Goal: Information Seeking & Learning: Understand process/instructions

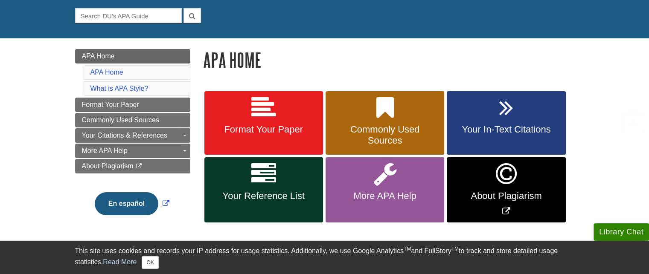
scroll to position [109, 0]
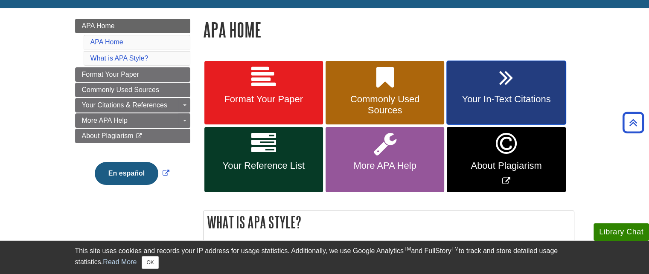
click at [475, 96] on span "Your In-Text Citations" at bounding box center [506, 99] width 106 height 11
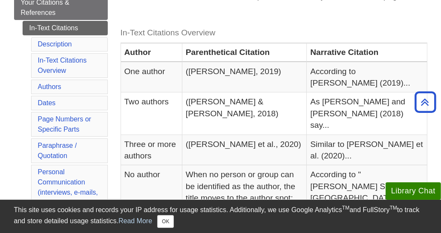
scroll to position [177, 0]
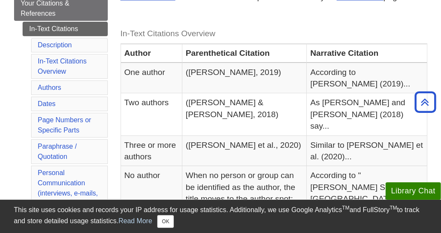
click at [315, 30] on caption "In-Text Citations Overview" at bounding box center [274, 33] width 307 height 19
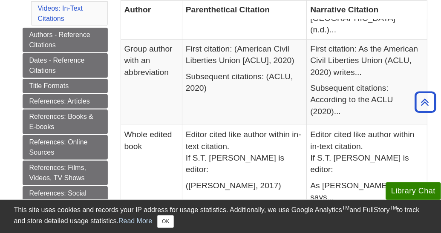
scroll to position [436, 0]
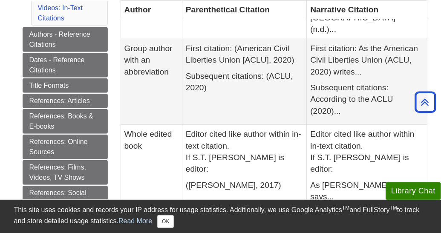
click at [291, 78] on td "First citation: (American Civil Liberties Union [ACLU], 2020) Subsequent citati…" at bounding box center [244, 82] width 125 height 86
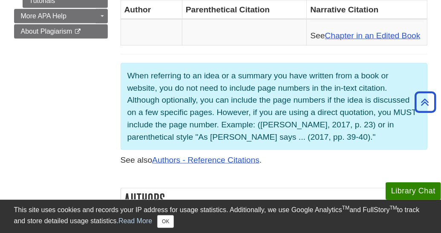
scroll to position [727, 0]
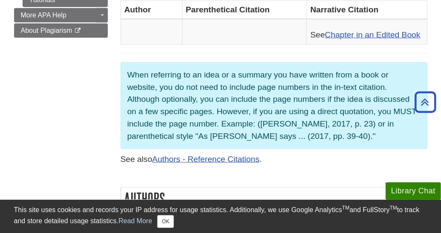
click at [318, 154] on p "See also Authors - Reference Citations ." at bounding box center [274, 160] width 307 height 12
click at [272, 97] on p "When referring to an idea or a summary you have written from a book or website,…" at bounding box center [274, 106] width 293 height 74
click at [279, 154] on p "See also Authors - Reference Citations ." at bounding box center [274, 160] width 307 height 12
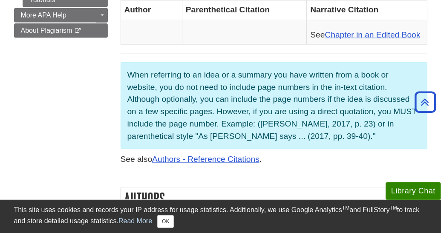
click at [351, 154] on p "See also Authors - Reference Citations ." at bounding box center [274, 160] width 307 height 12
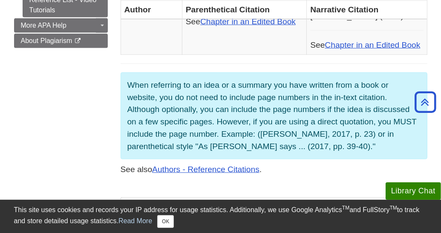
scroll to position [716, 0]
click at [317, 164] on p "See also Authors - Reference Citations ." at bounding box center [274, 170] width 307 height 12
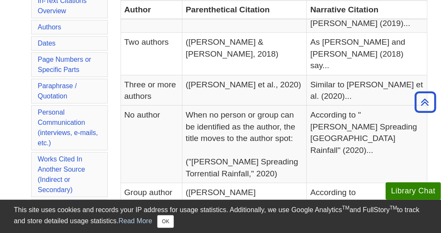
scroll to position [233, 0]
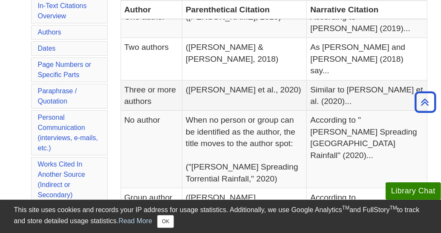
click at [270, 94] on td "(Smith et al., 2020)" at bounding box center [244, 95] width 125 height 31
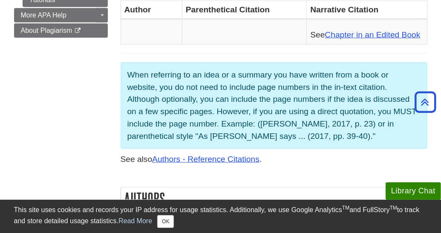
scroll to position [726, 0]
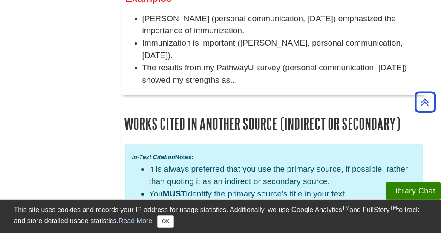
scroll to position [2268, 0]
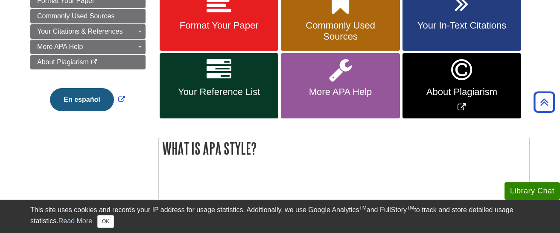
scroll to position [183, 0]
click at [354, 33] on span "Commonly Used Sources" at bounding box center [340, 31] width 106 height 22
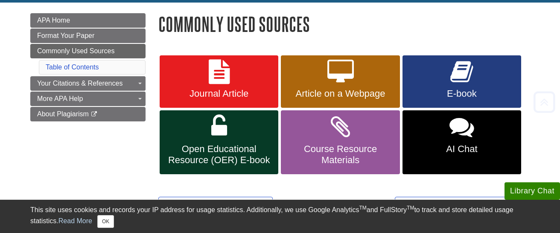
scroll to position [118, 0]
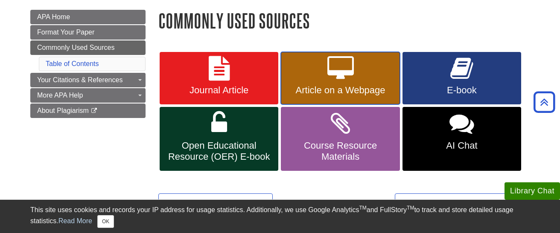
click at [356, 81] on link "Article on a Webpage" at bounding box center [340, 78] width 119 height 53
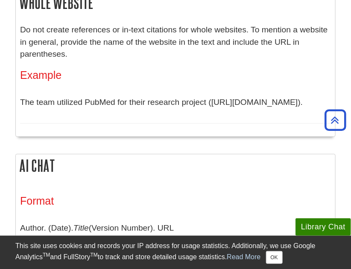
scroll to position [1791, 0]
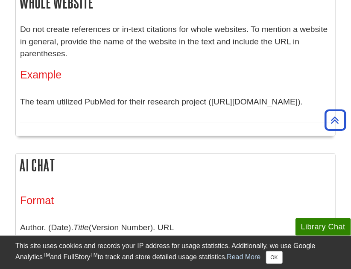
click at [169, 14] on h2 "Whole Website" at bounding box center [175, 2] width 319 height 23
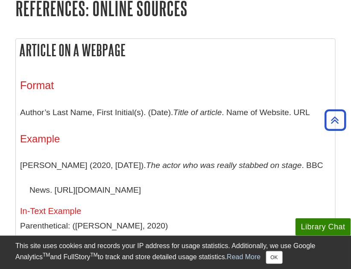
scroll to position [737, 0]
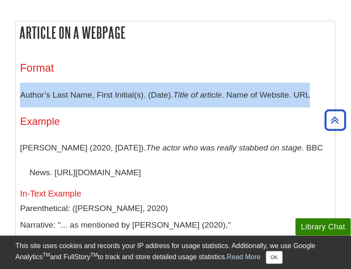
drag, startPoint x: 313, startPoint y: 92, endPoint x: 165, endPoint y: 61, distance: 150.7
click at [165, 62] on div "Format Author’s Last Name, First Initial(s). (Date). Title of article . Name of…" at bounding box center [175, 172] width 310 height 221
copy div "Author’s Last Name, First Initial(s). (Date). Title of article . Name of Websit…"
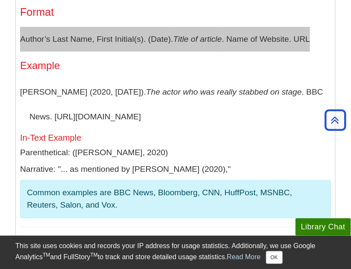
scroll to position [790, 0]
